Goal: Use online tool/utility: Utilize a website feature to perform a specific function

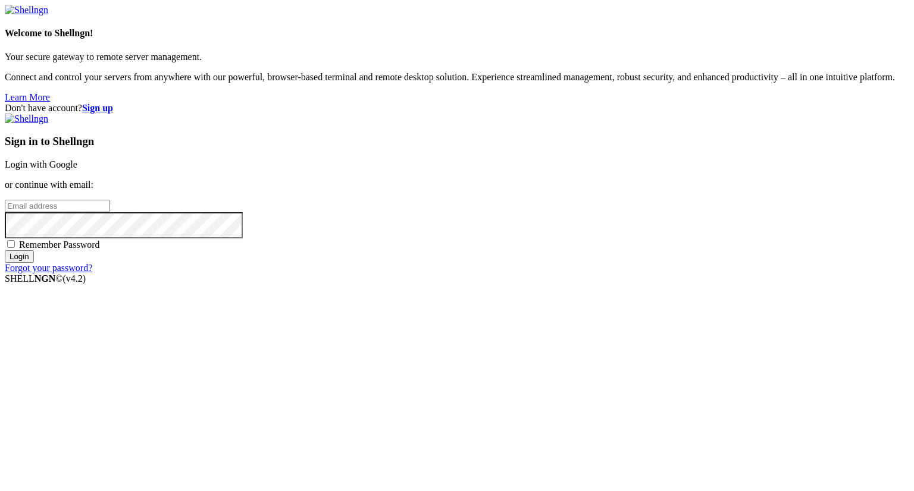
click at [77, 170] on link "Login with Google" at bounding box center [41, 164] width 73 height 10
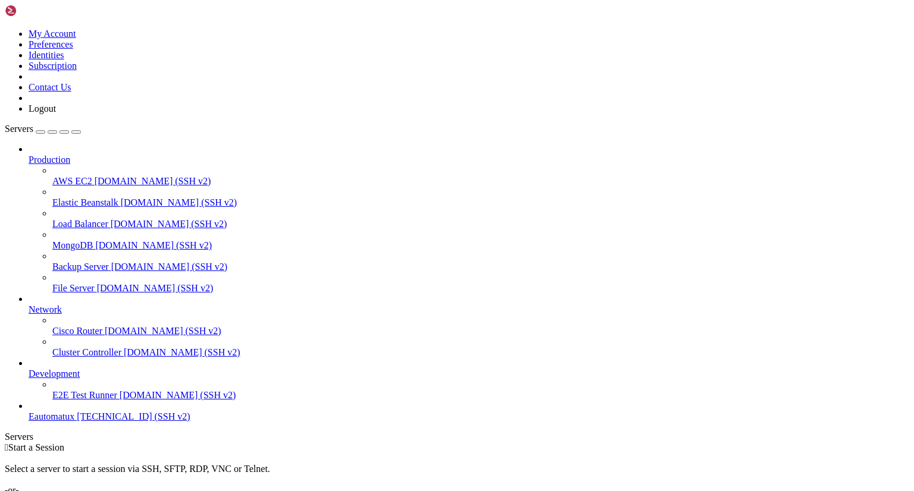
click at [77, 422] on span "[TECHNICAL_ID] (SSH v2)" at bounding box center [133, 417] width 113 height 10
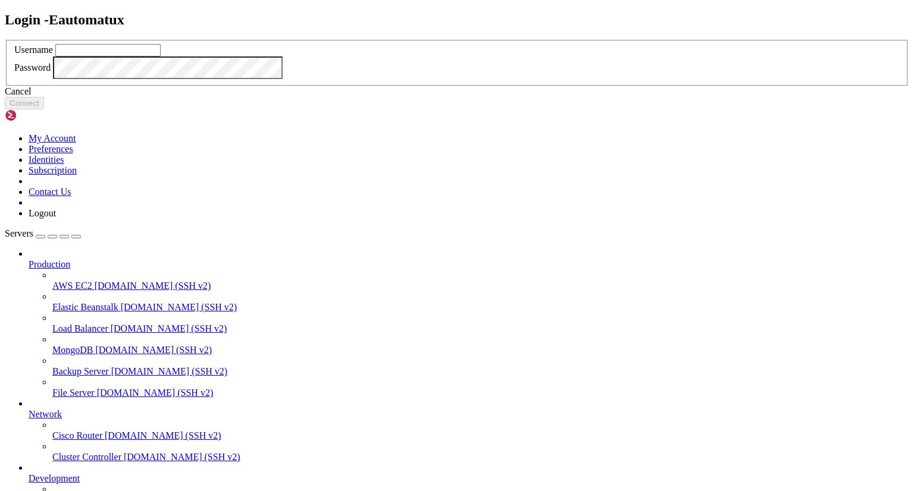
type input "leca"
click at [44, 109] on button "Connect" at bounding box center [24, 103] width 39 height 12
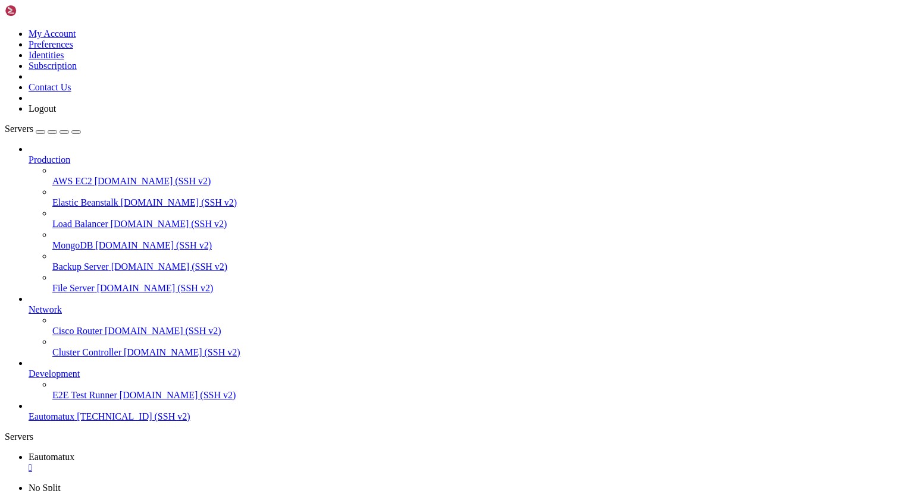
scroll to position [3205, 0]
click at [5, 29] on icon at bounding box center [5, 29] width 0 height 0
click at [56, 114] on link "Logout" at bounding box center [42, 109] width 27 height 10
